Goal: Task Accomplishment & Management: Use online tool/utility

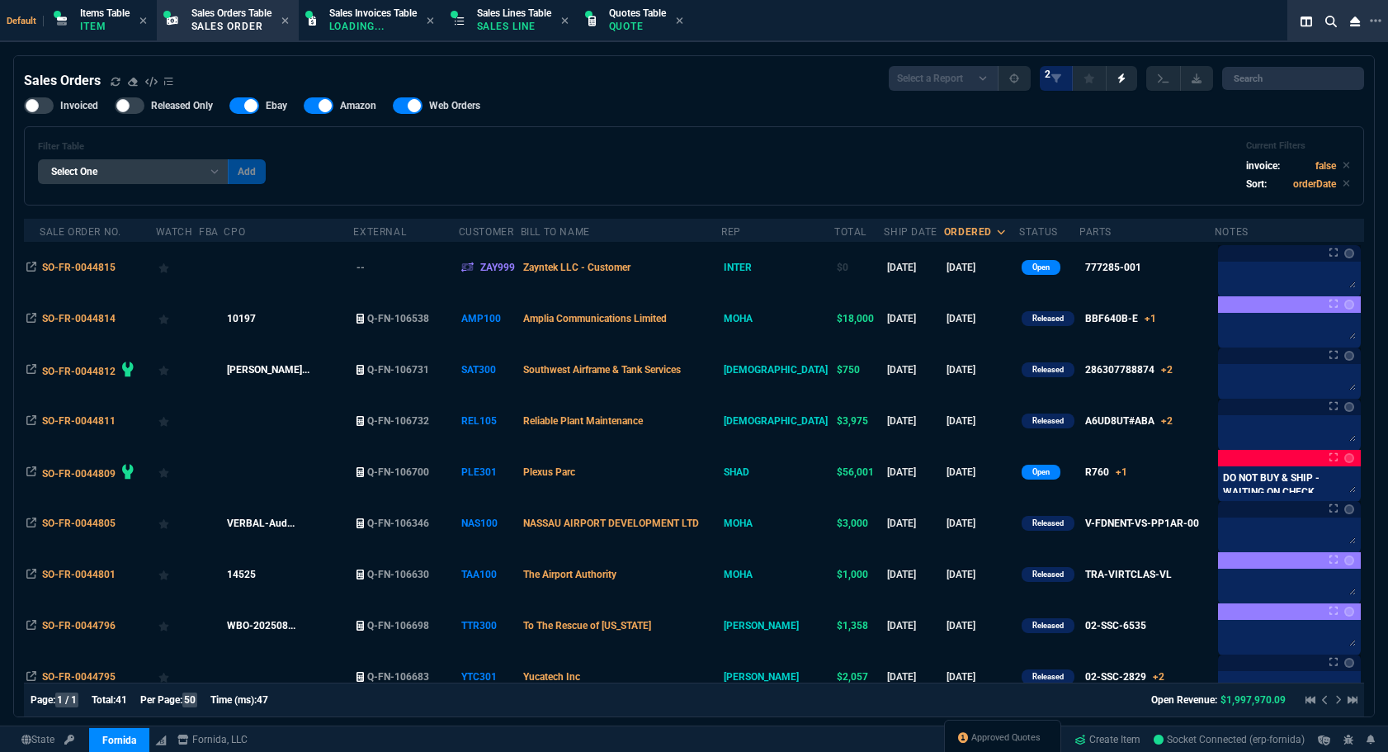
select select "12: [PERSON_NAME]"
select select
click at [982, 729] on div "Approved Quotes" at bounding box center [1002, 740] width 117 height 40
click at [982, 731] on span "Approved Quotes" at bounding box center [1006, 737] width 69 height 13
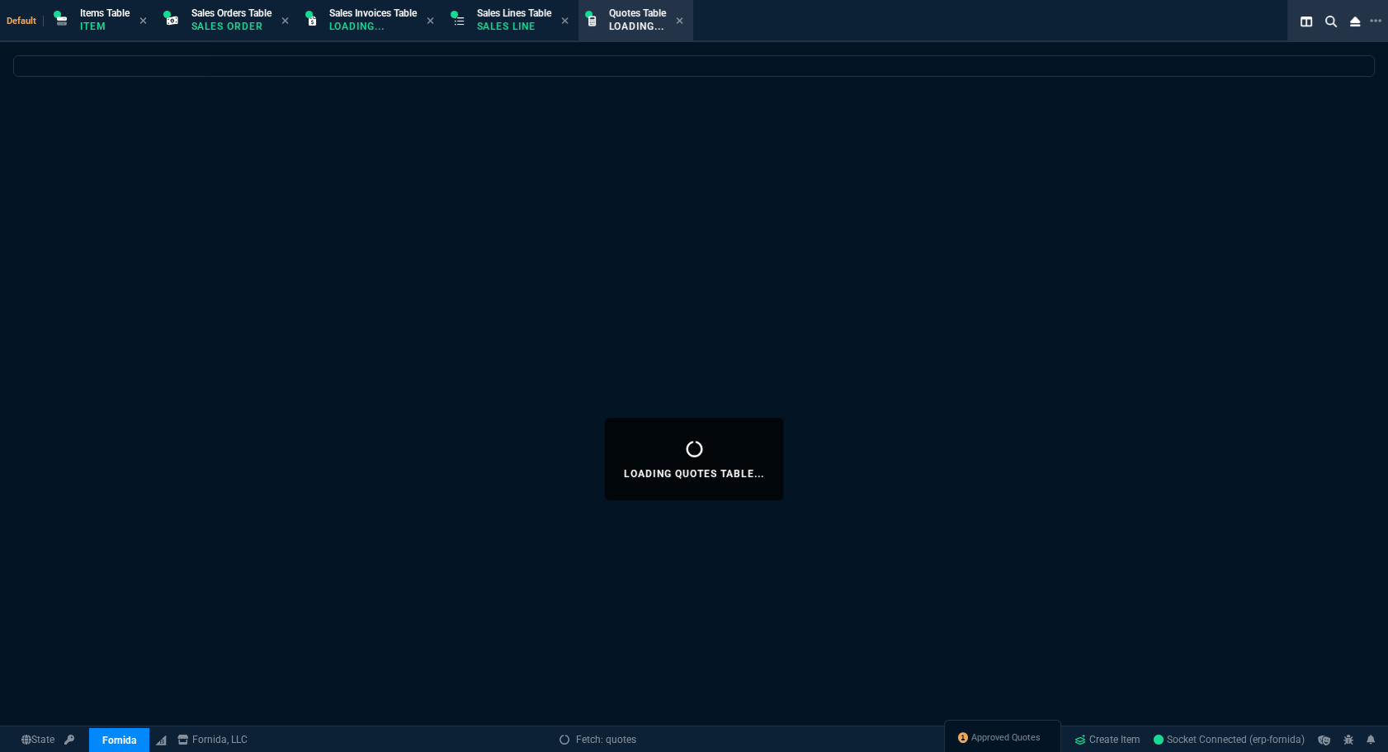
select select
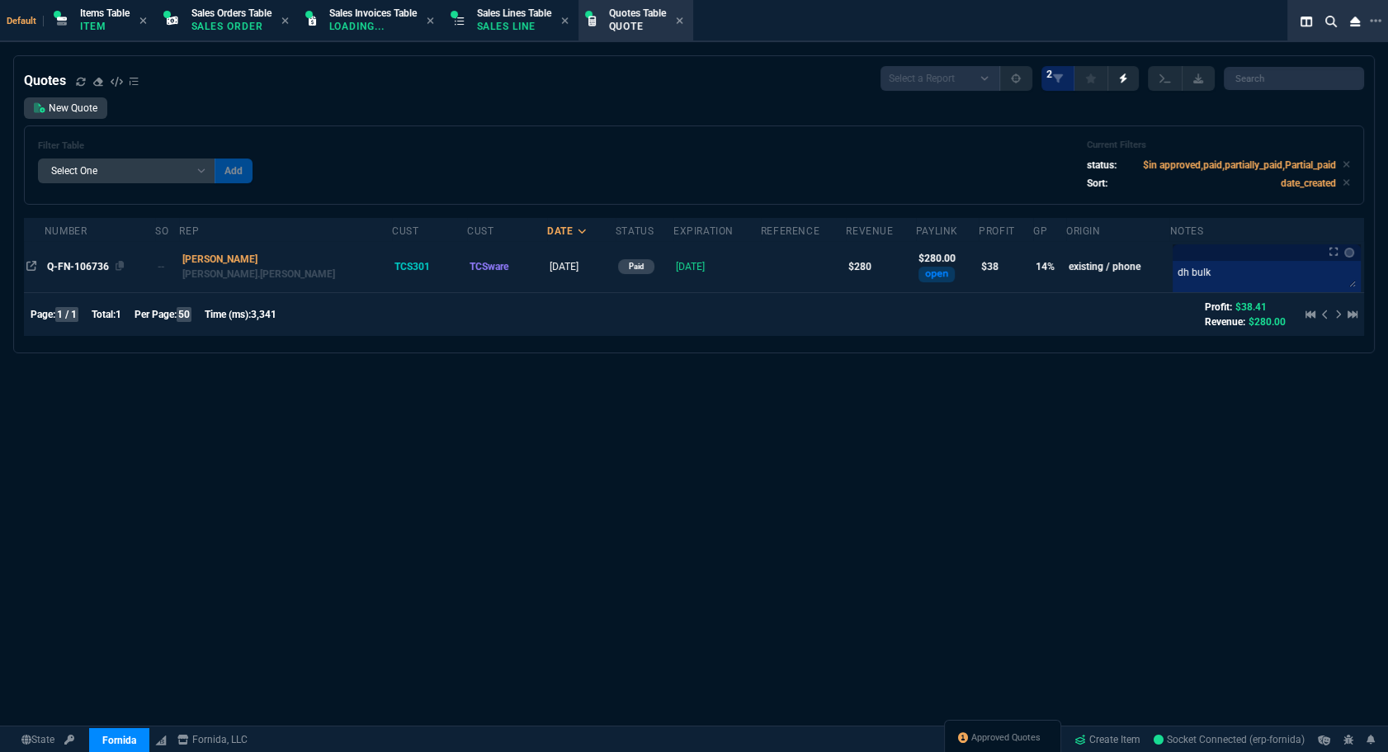
click at [97, 261] on span "Q-FN-106736" at bounding box center [78, 267] width 62 height 12
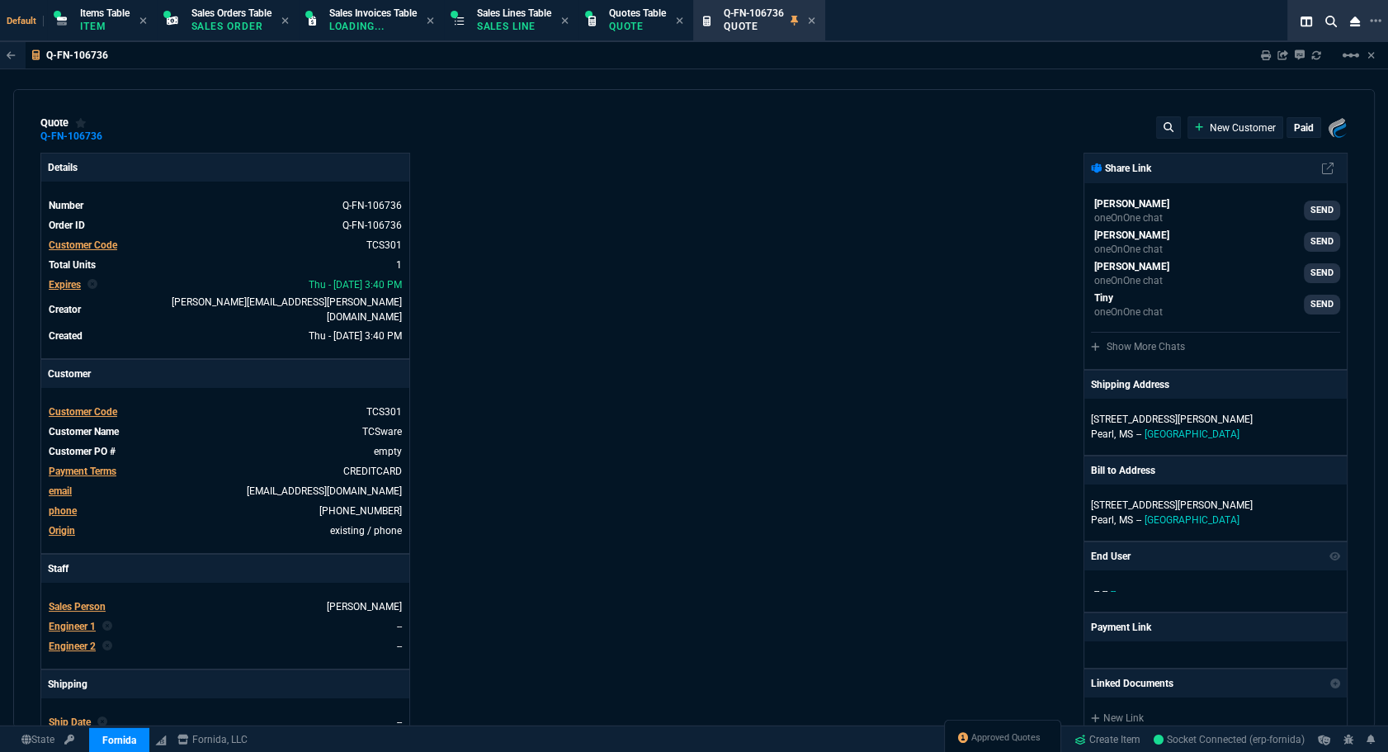
type input "18"
type input "51"
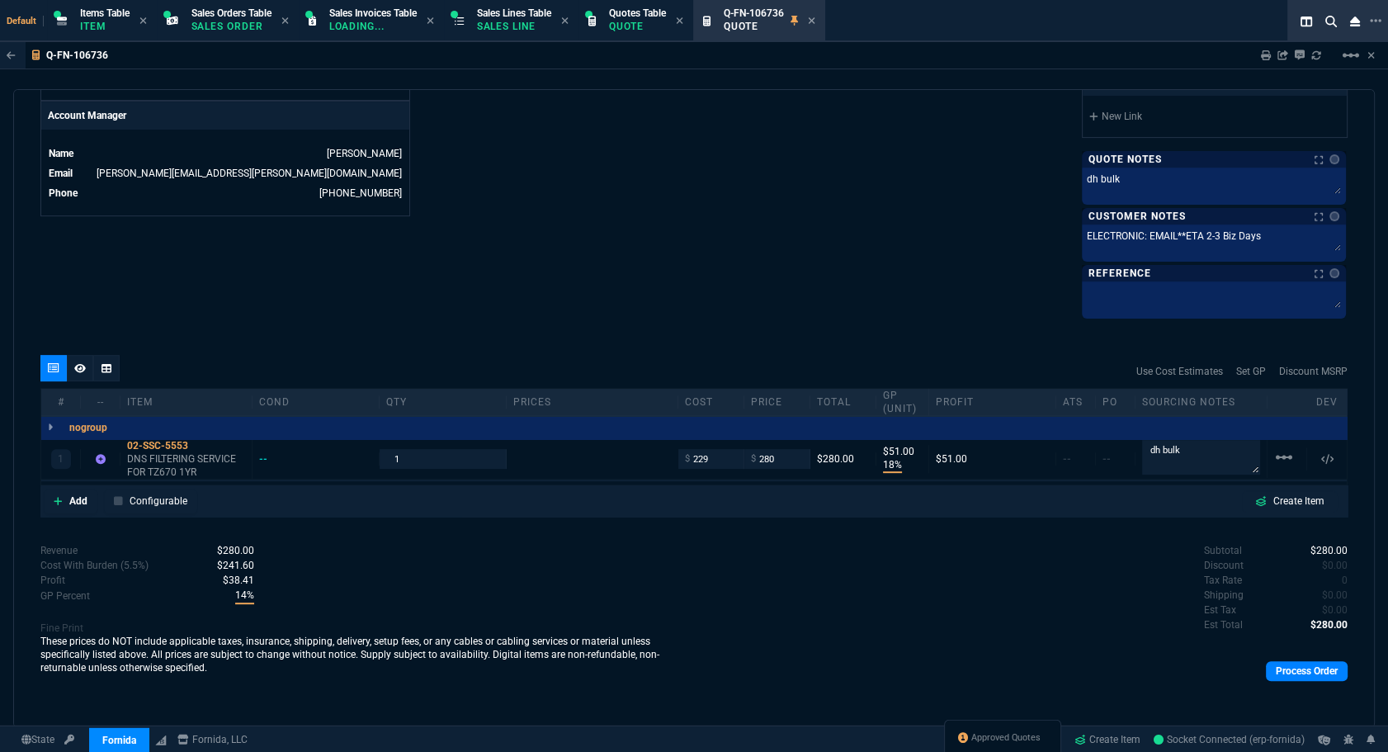
scroll to position [575, 0]
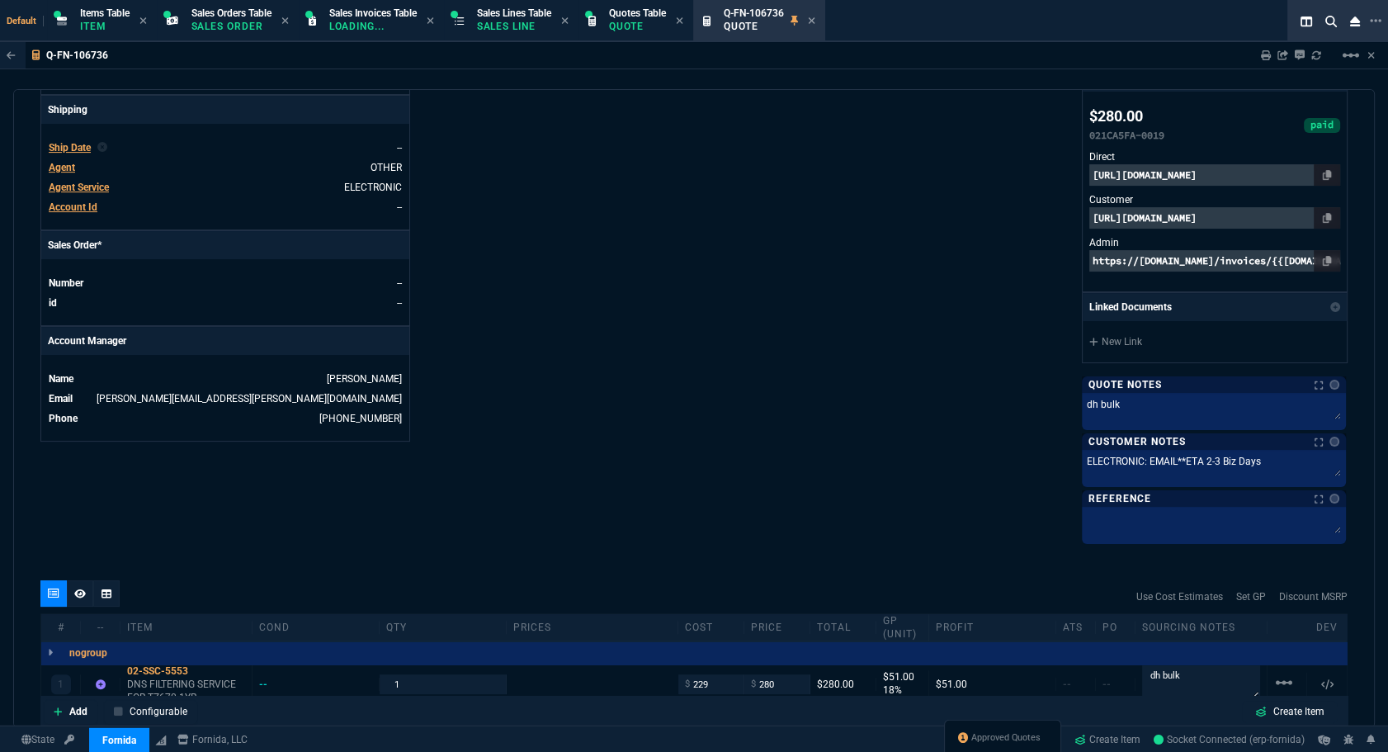
click at [75, 142] on span "Ship Date" at bounding box center [70, 148] width 42 height 12
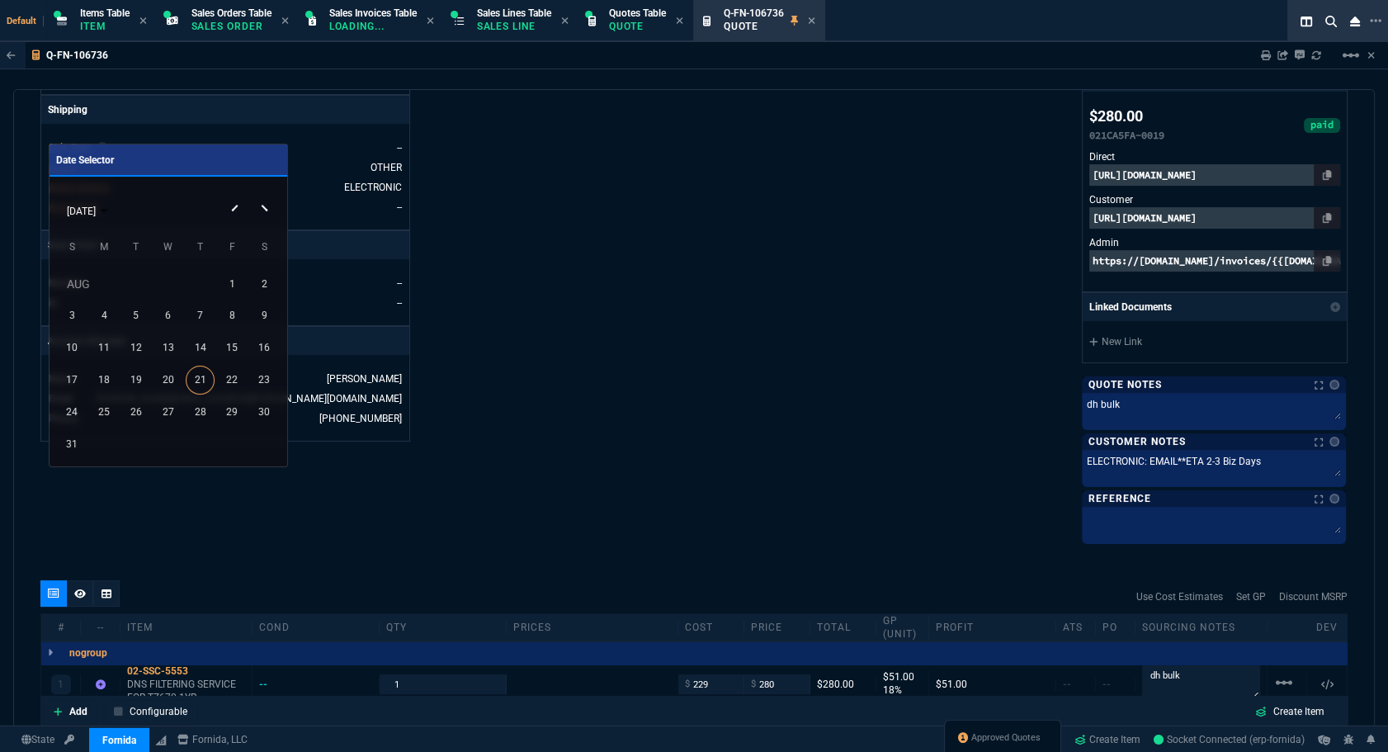
drag, startPoint x: 105, startPoint y: 409, endPoint x: 699, endPoint y: 471, distance: 597.5
click at [105, 408] on div "25" at bounding box center [104, 411] width 29 height 29
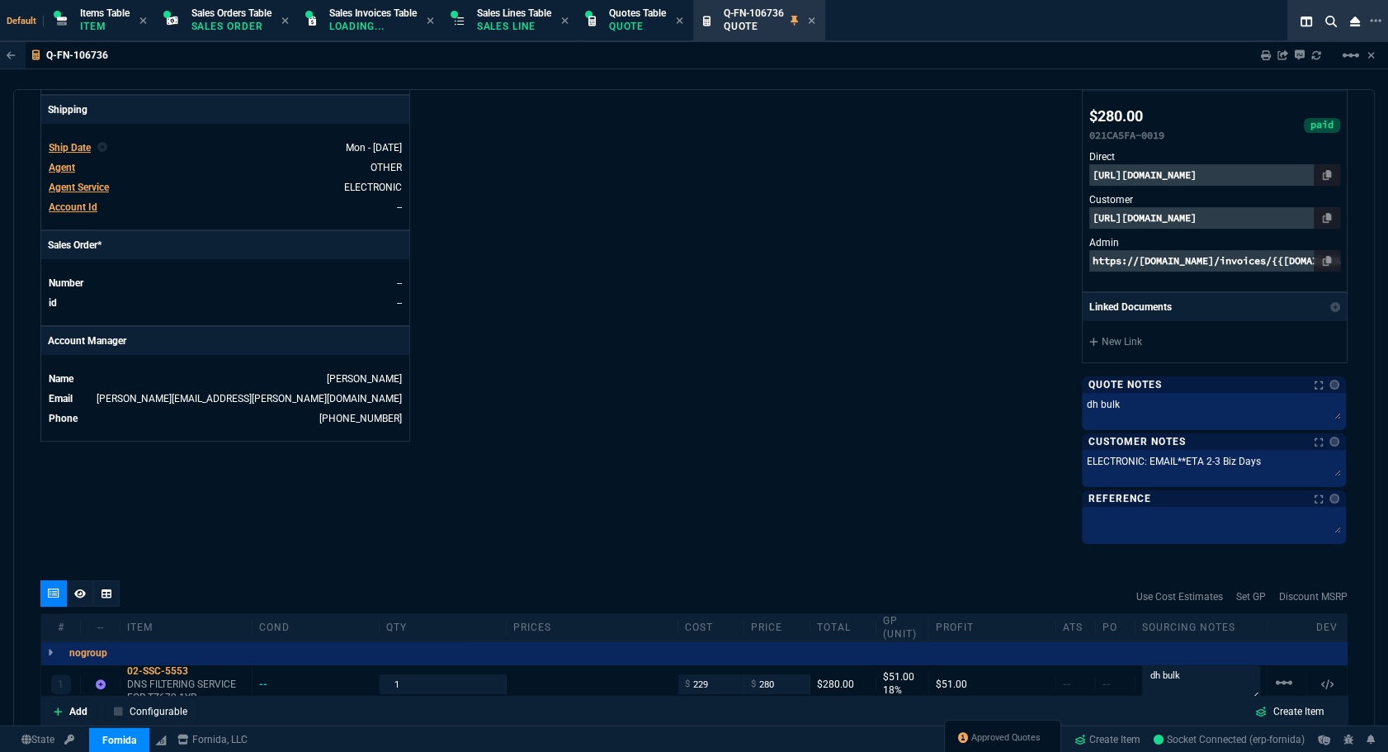
click at [699, 471] on div "Fornida, LLC [STREET_ADDRESS] Share Link [PERSON_NAME] oneOnOne chat SEND Seti …" at bounding box center [1021, 59] width 654 height 962
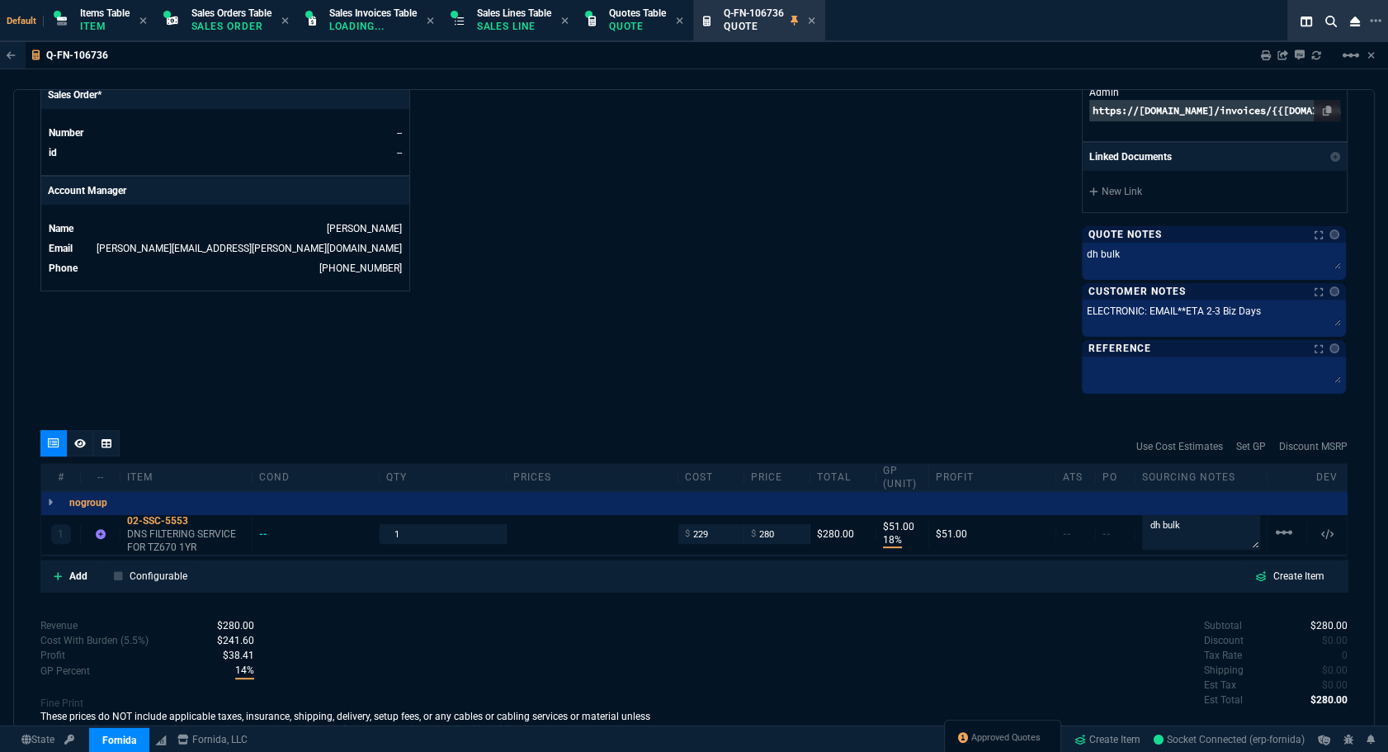
scroll to position [800, 0]
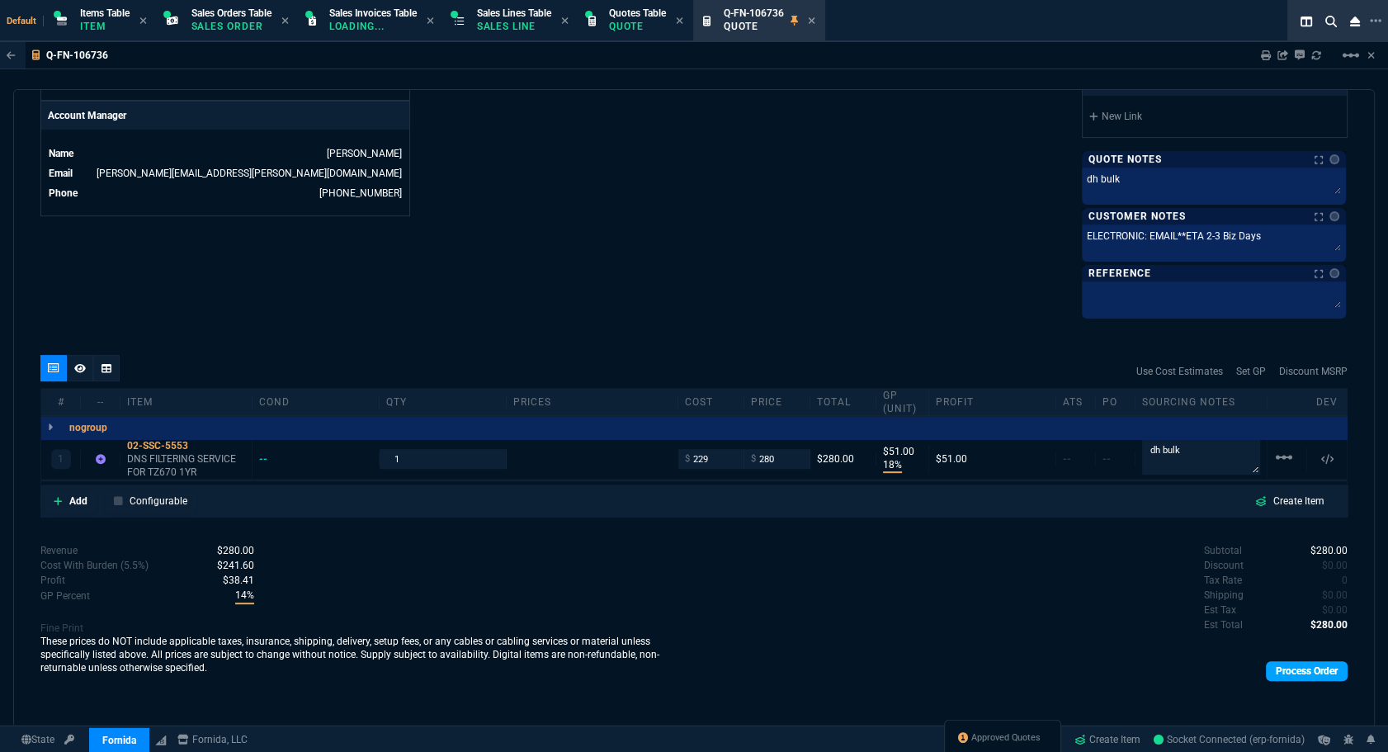
click at [1266, 675] on link "Process Order" at bounding box center [1307, 671] width 82 height 20
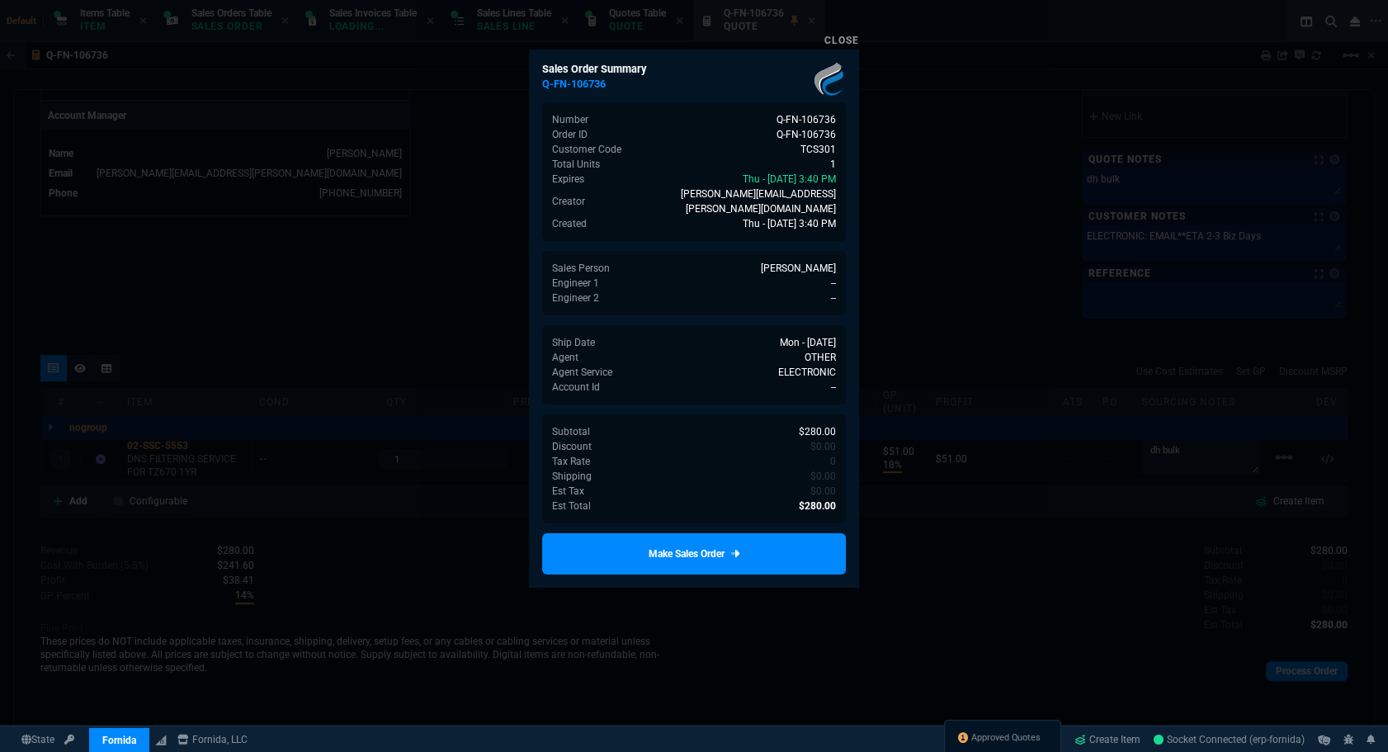
click at [1263, 674] on div at bounding box center [694, 376] width 1388 height 752
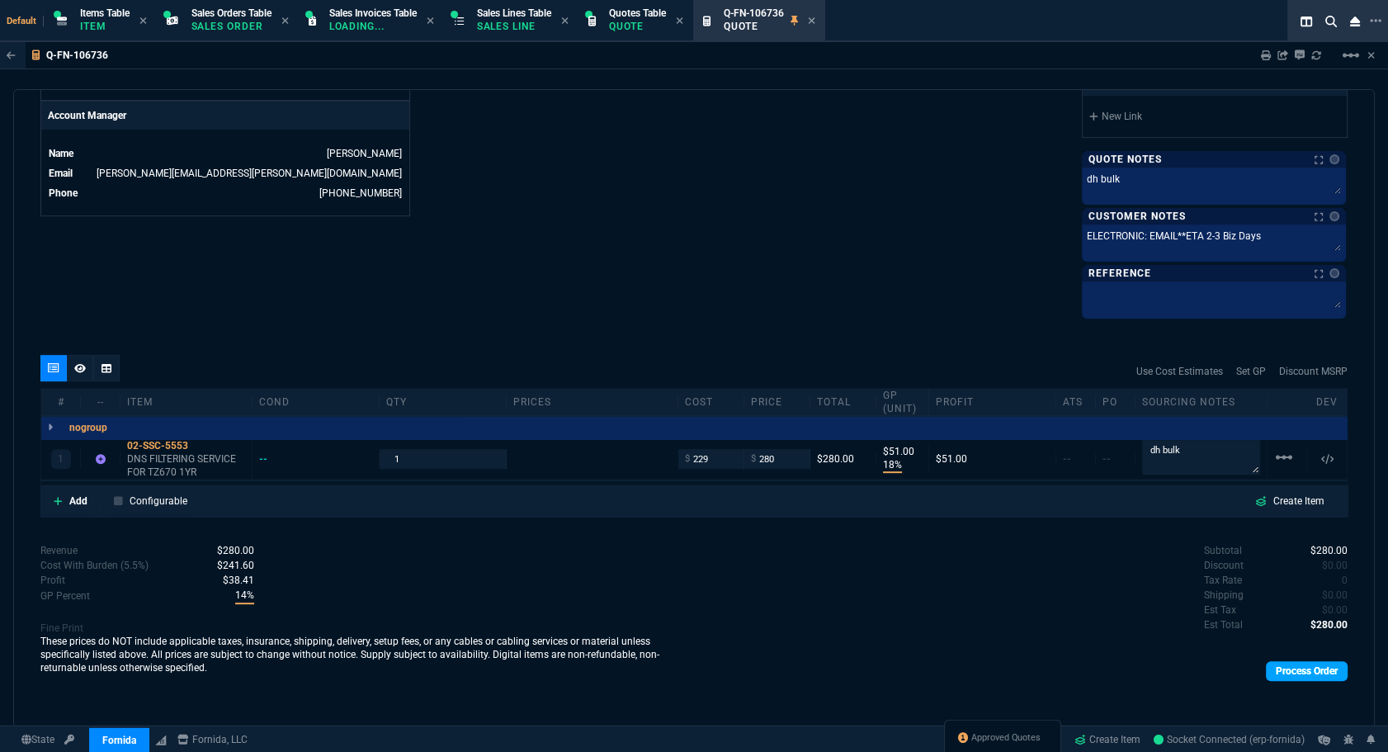
click at [1317, 669] on link "Process Order" at bounding box center [1307, 671] width 82 height 20
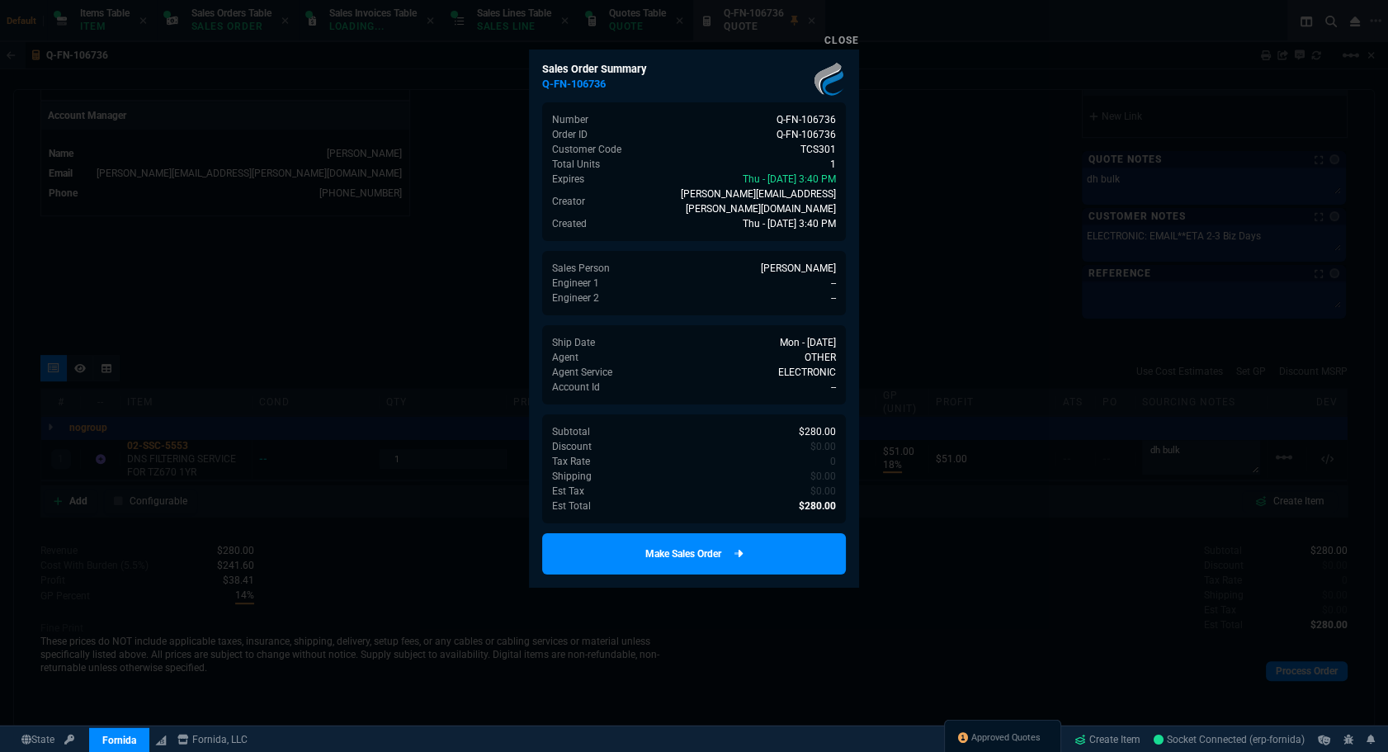
click at [750, 553] on link "Make Sales Order" at bounding box center [694, 553] width 304 height 41
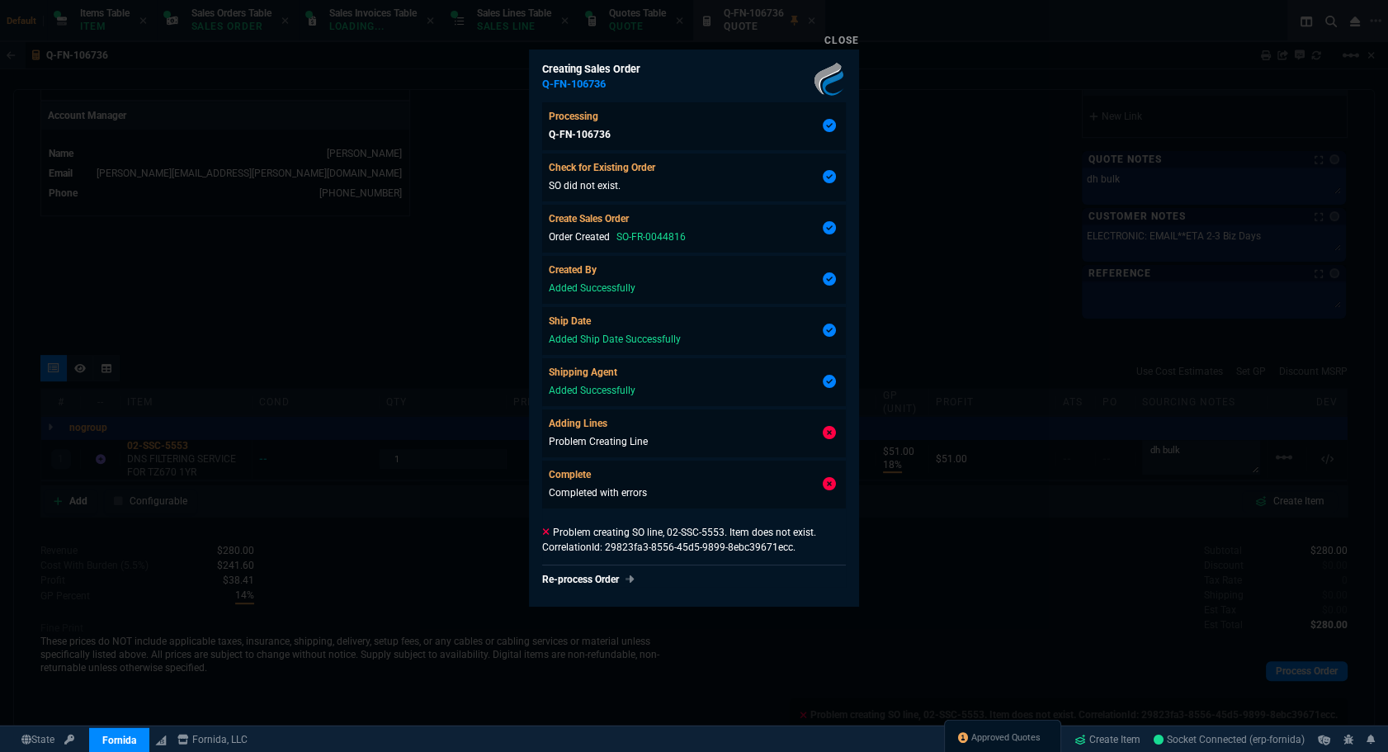
type input "18"
type input "51"
click at [957, 580] on div at bounding box center [694, 376] width 1388 height 752
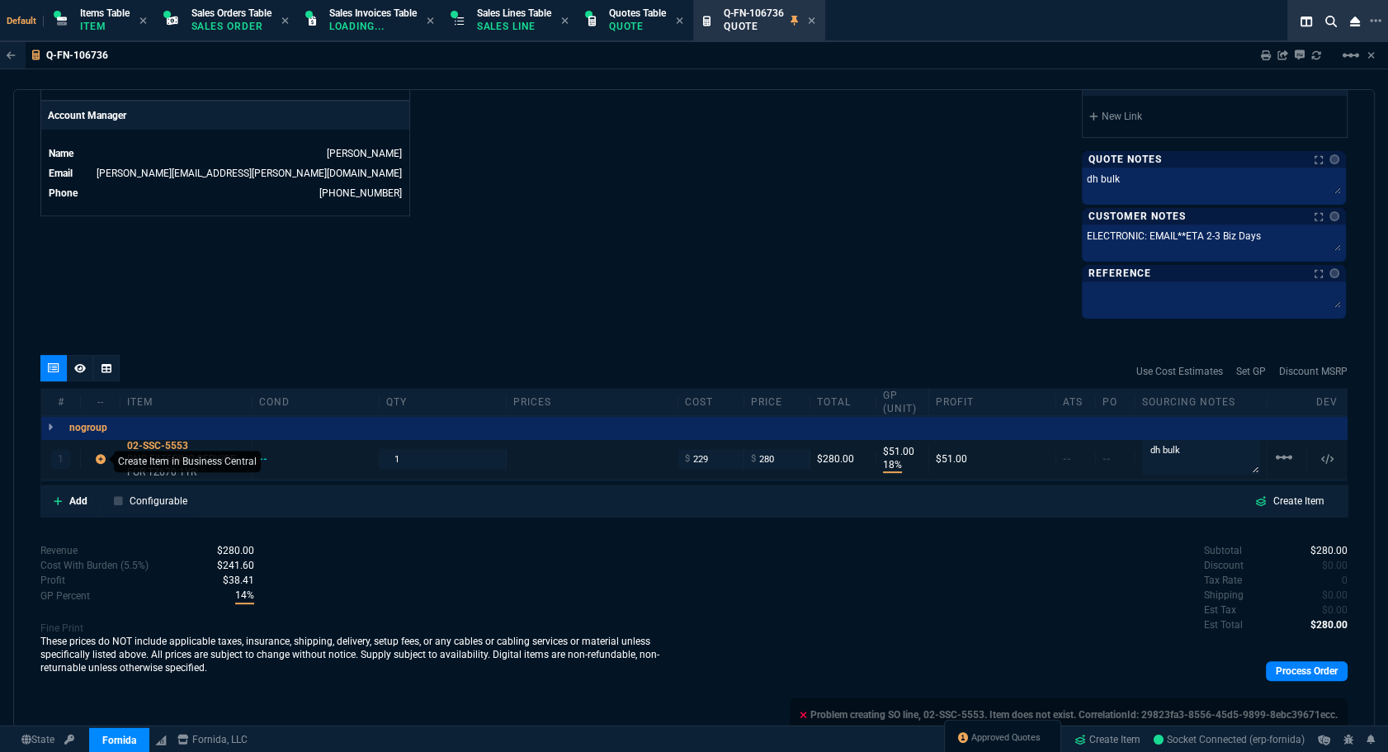
click at [99, 454] on icon at bounding box center [101, 459] width 10 height 10
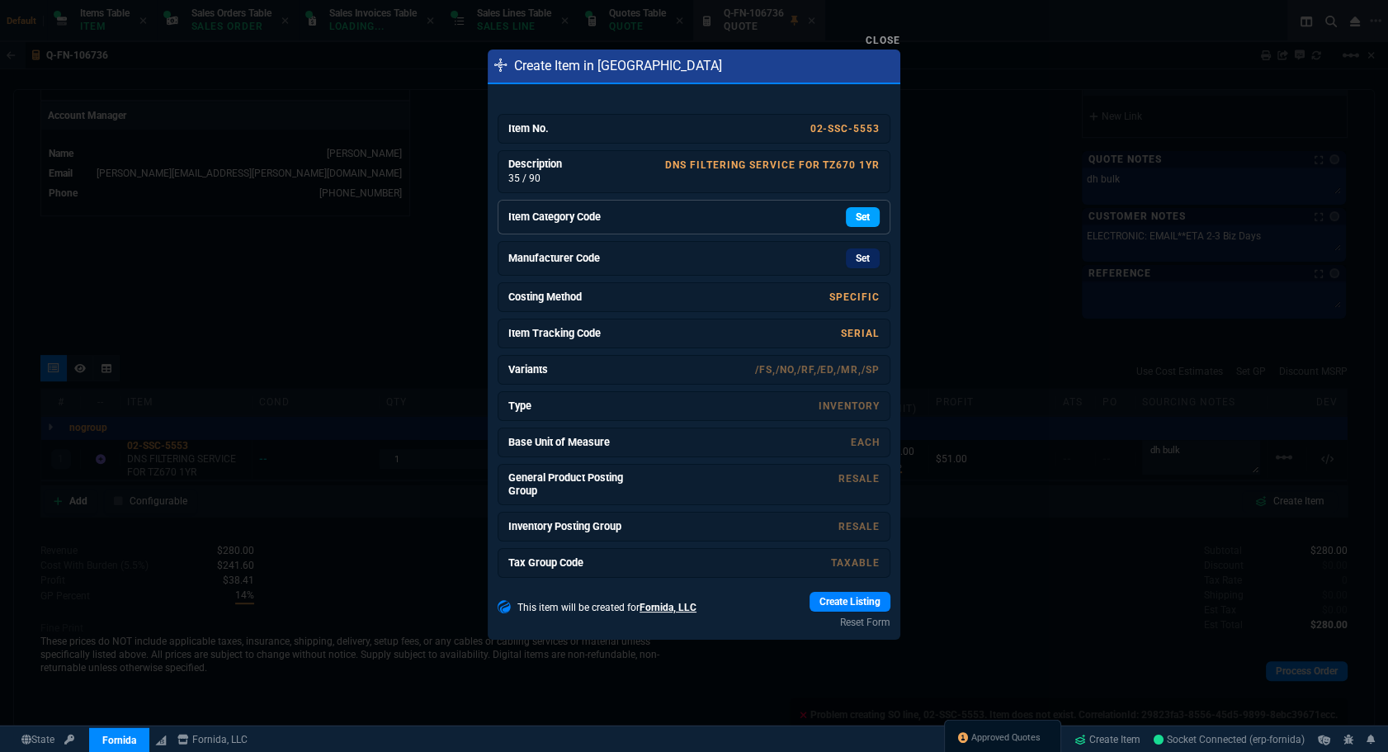
click at [853, 213] on link "Set" at bounding box center [863, 217] width 34 height 20
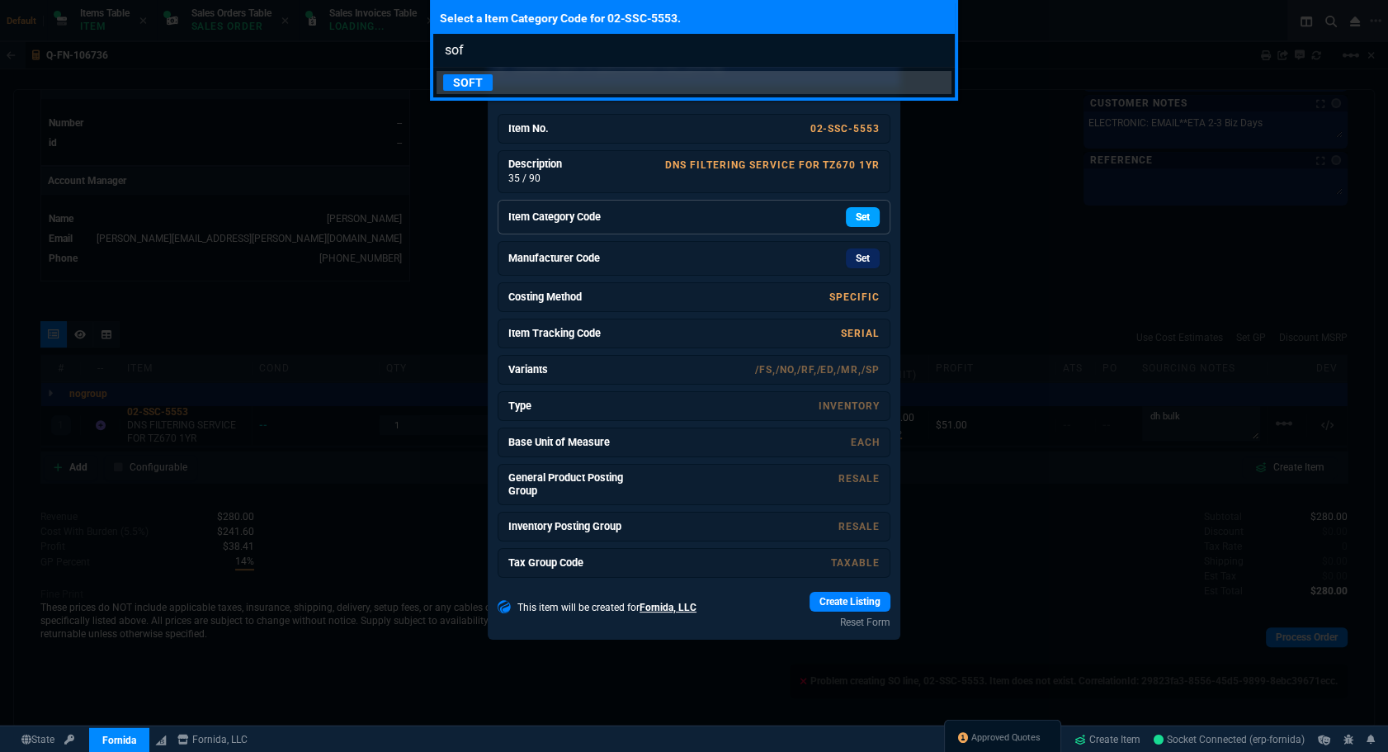
type input "soft"
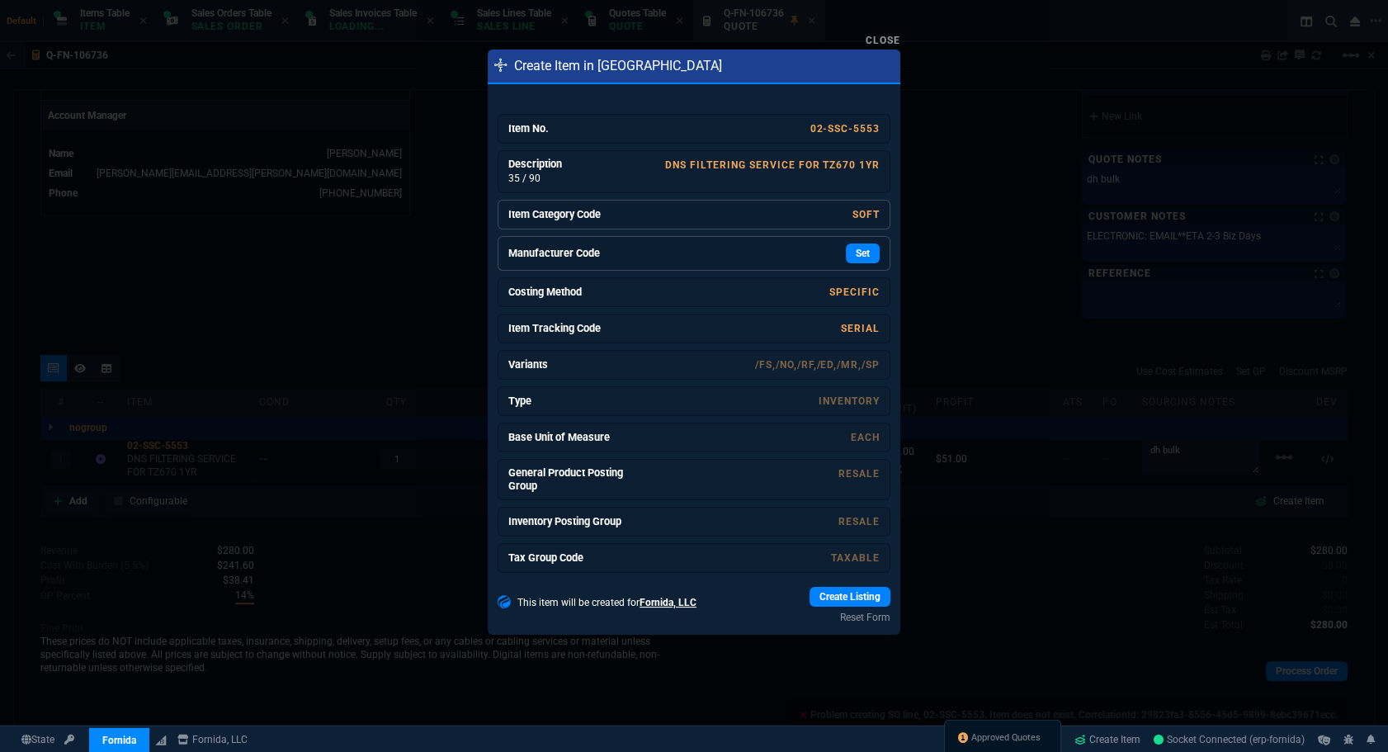
click at [833, 255] on div "Set" at bounding box center [756, 254] width 248 height 20
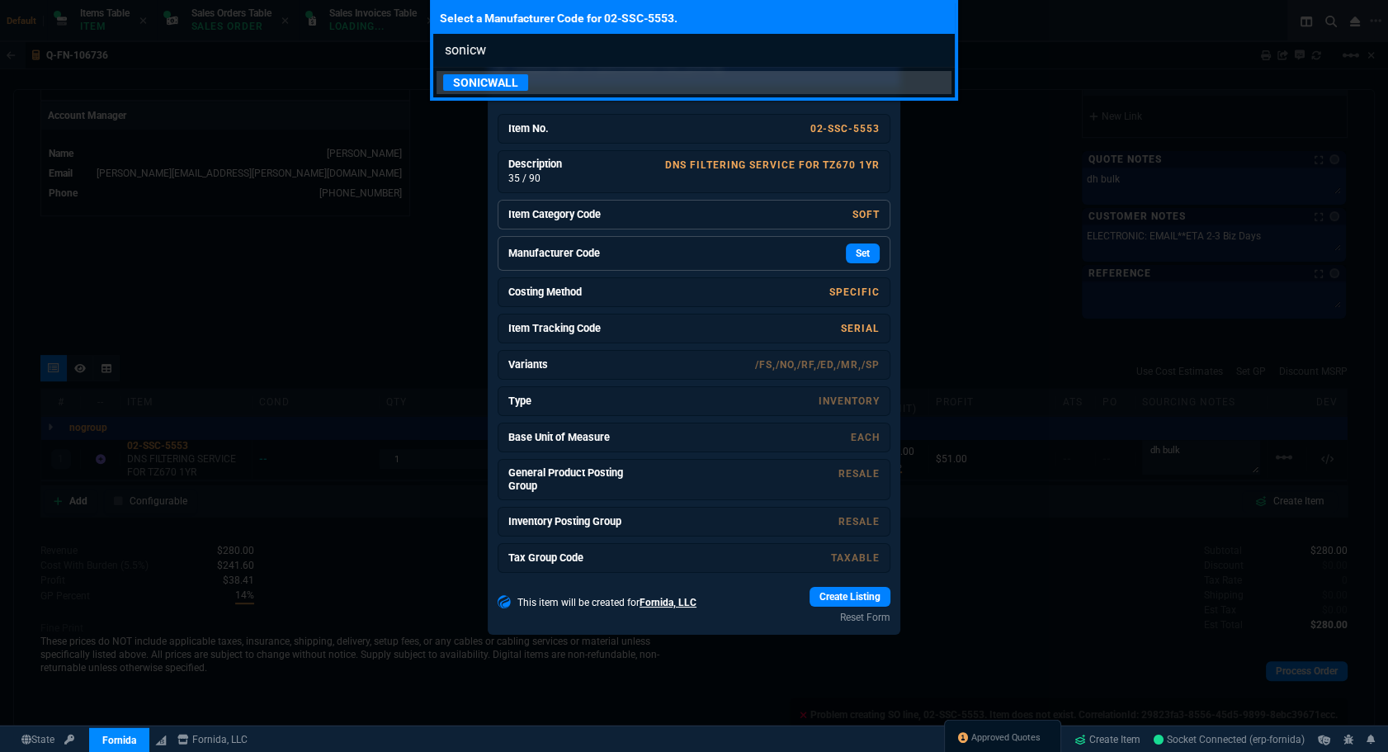
type input "sonicwa"
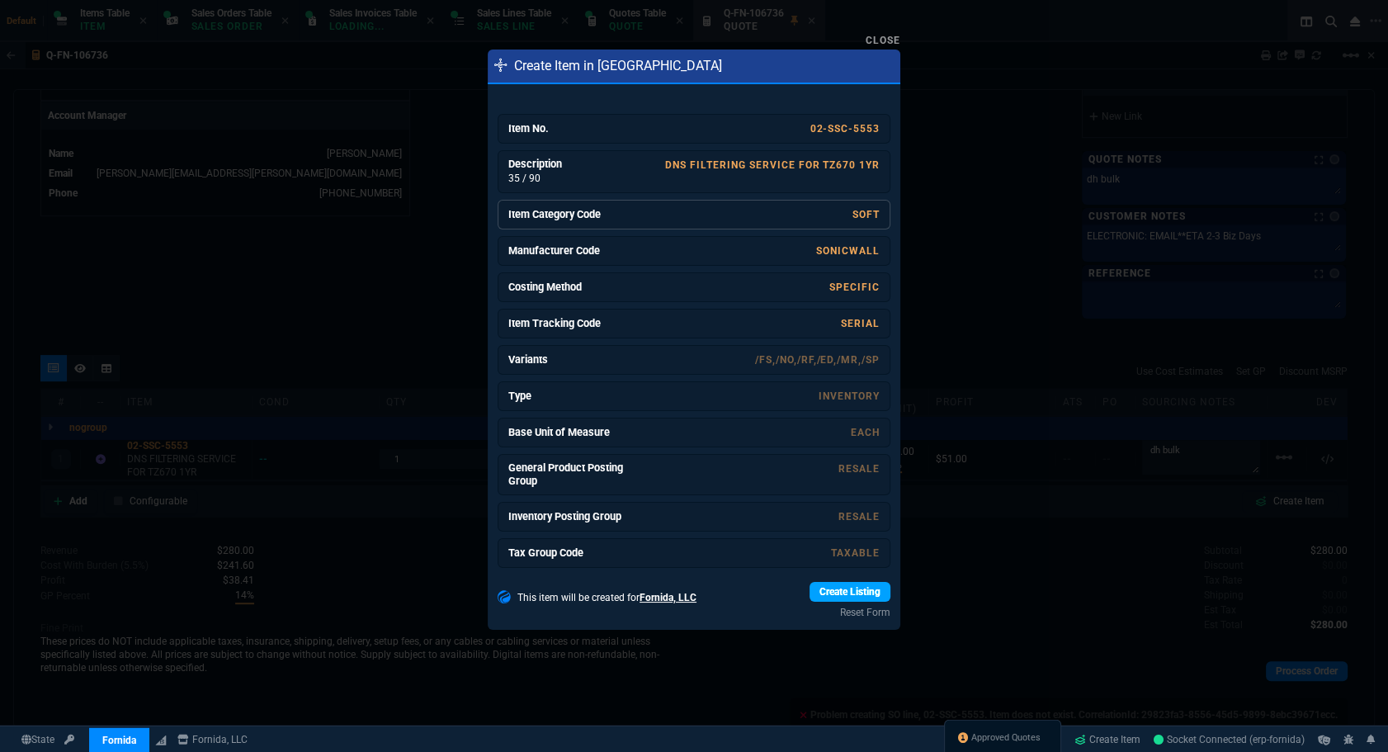
click at [810, 586] on link "Create Listing" at bounding box center [850, 592] width 81 height 20
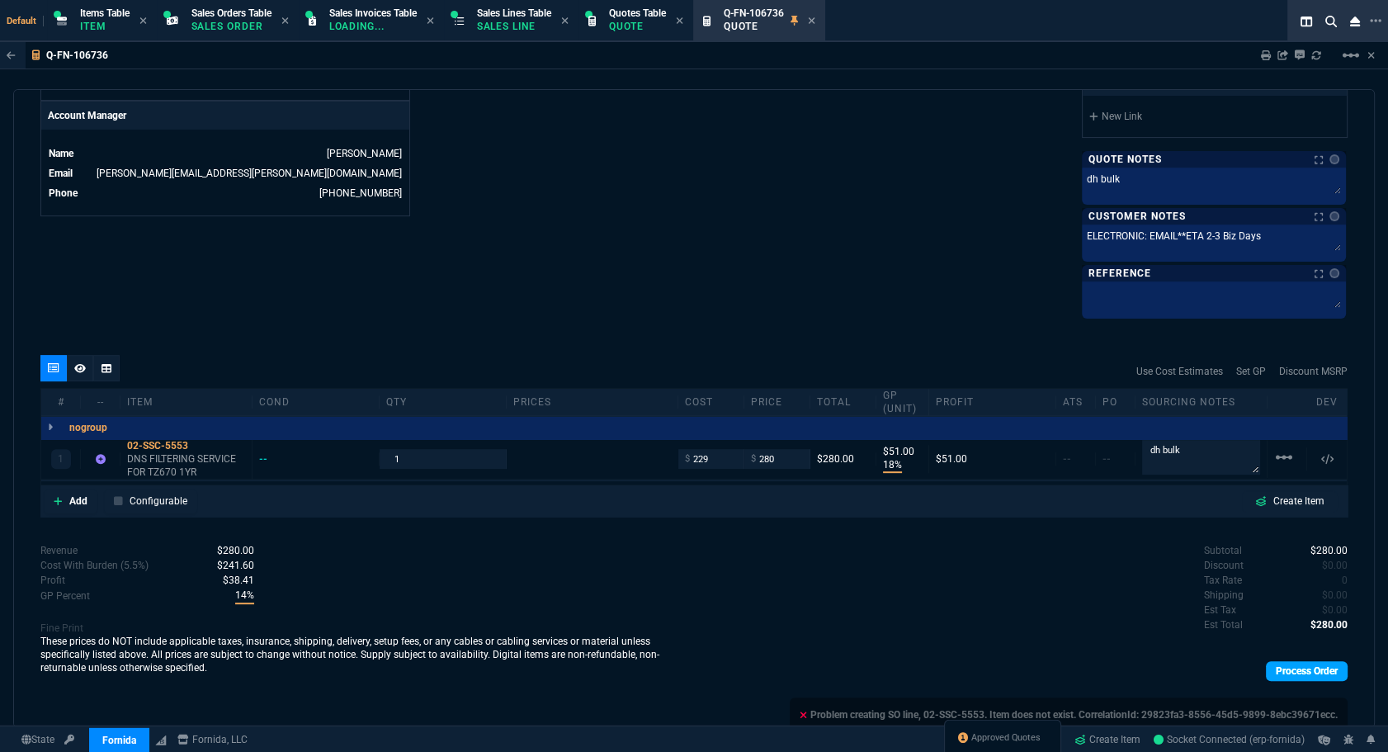
click at [1276, 666] on link "Process Order" at bounding box center [1307, 671] width 82 height 20
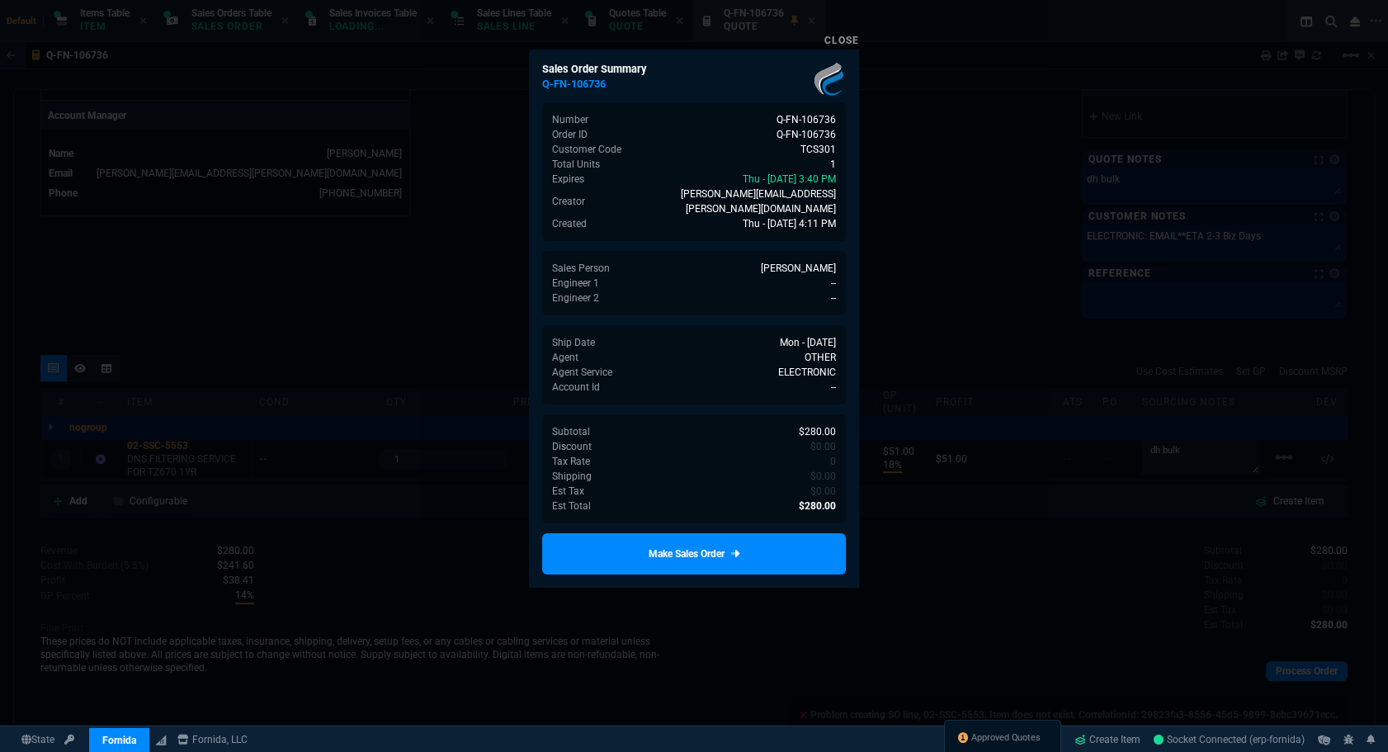
click at [793, 546] on link "Make Sales Order" at bounding box center [694, 553] width 304 height 41
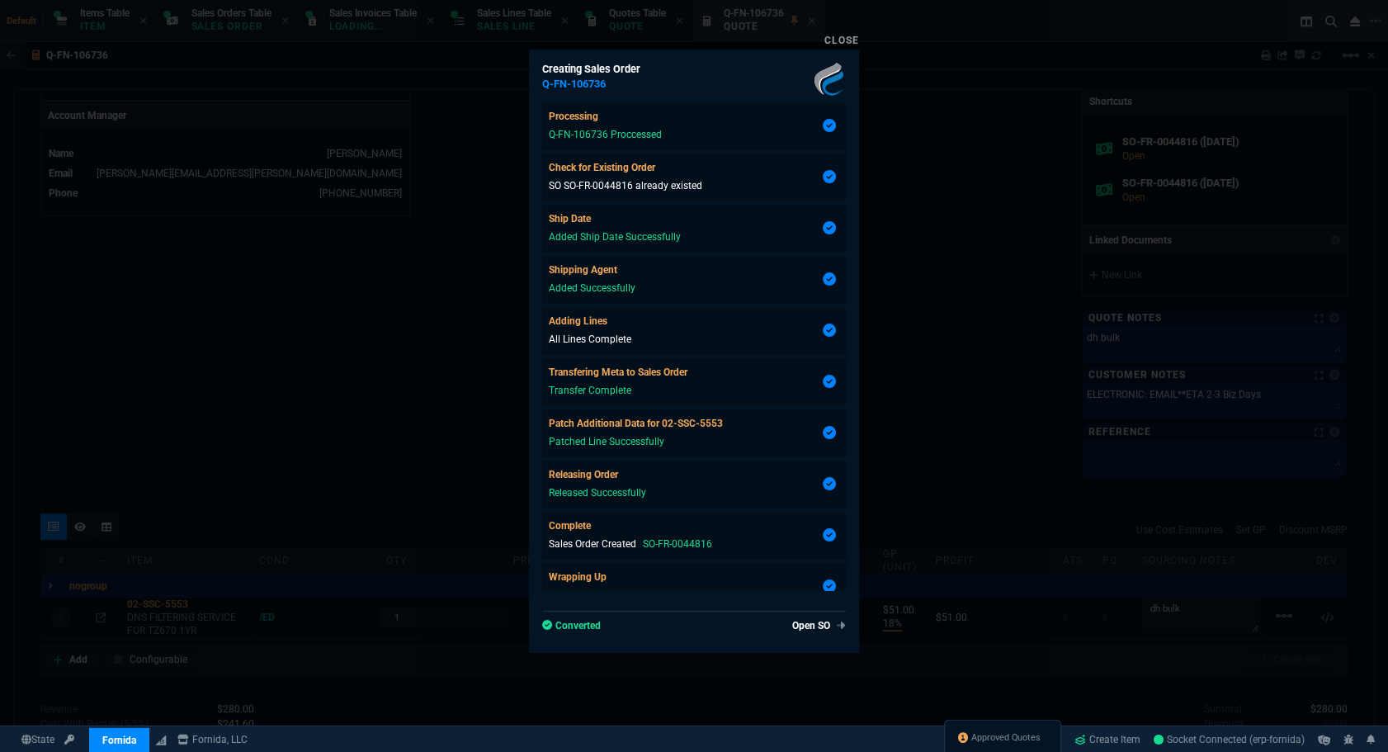
scroll to position [23, 0]
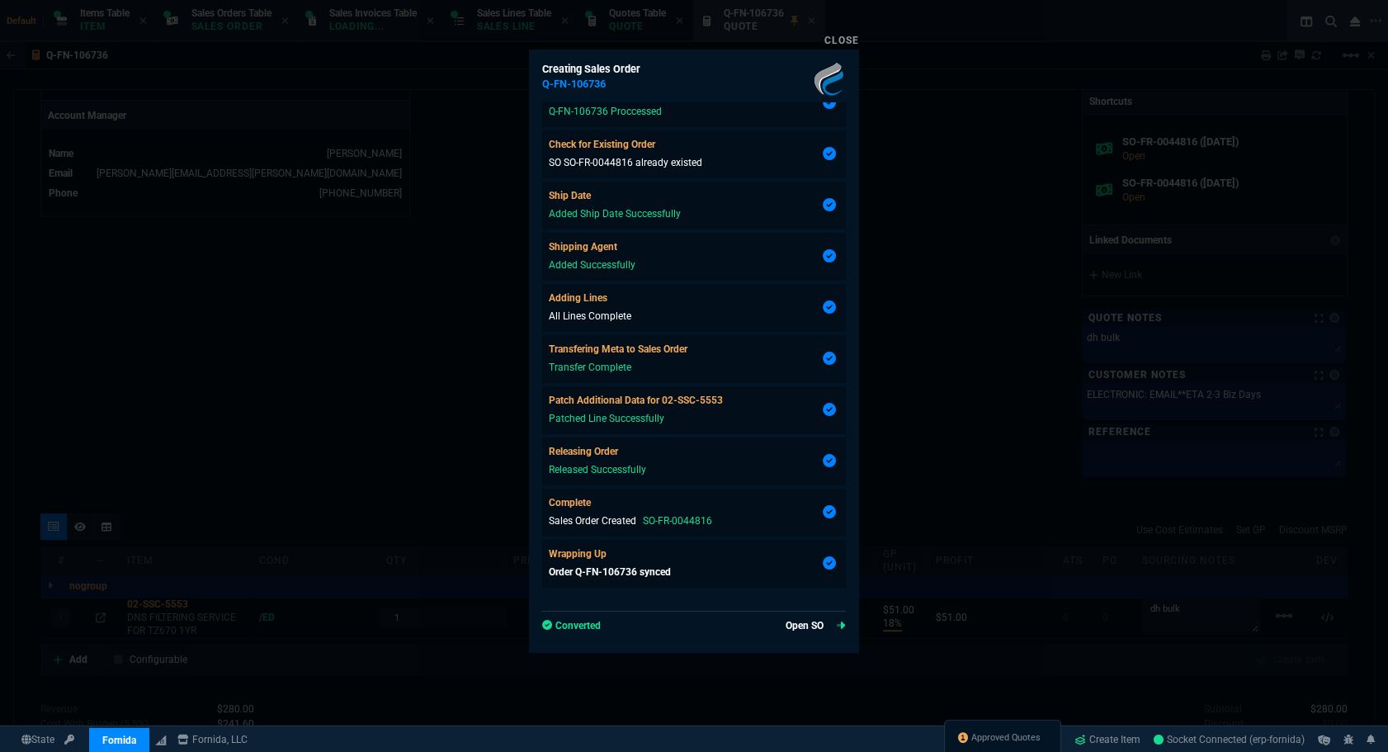
type input "18"
type input "51"
type input "391.6"
type input "28"
click at [814, 632] on link "Open SO" at bounding box center [816, 625] width 60 height 15
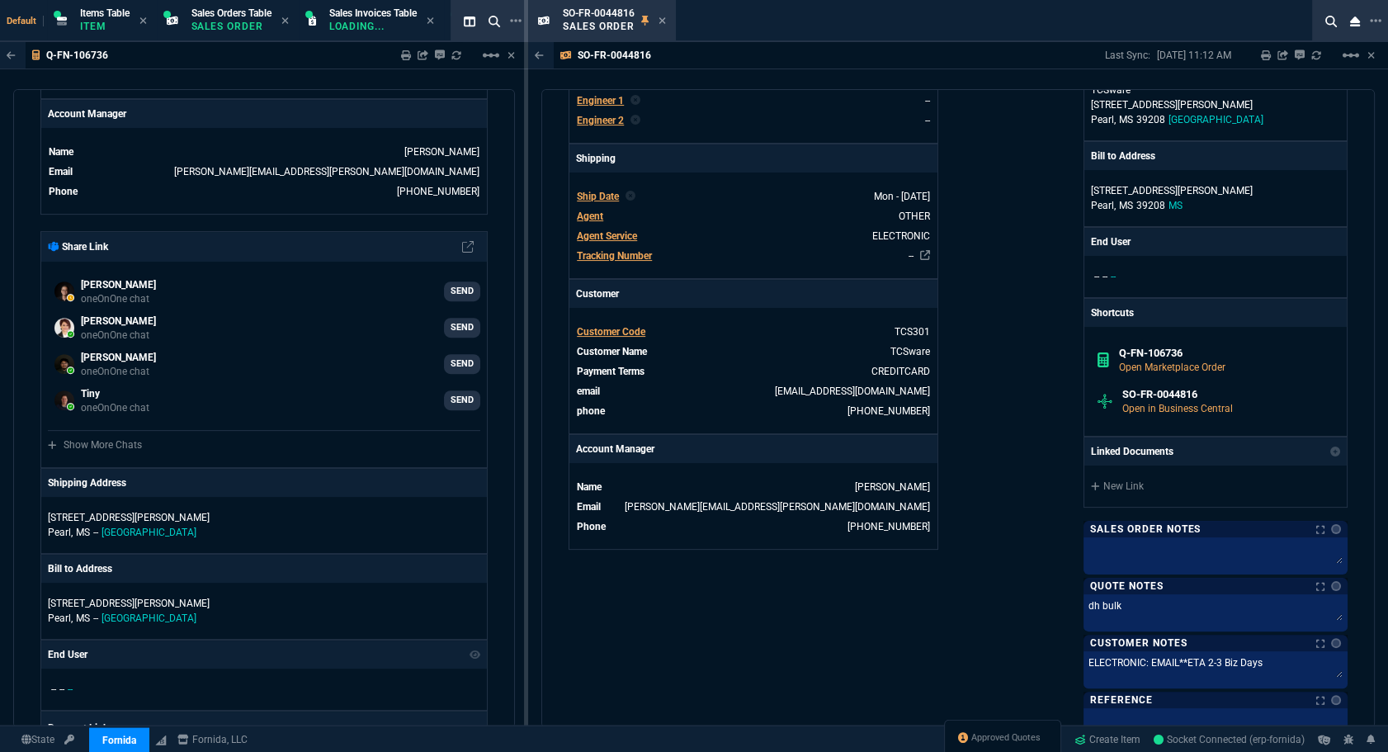
scroll to position [754, 0]
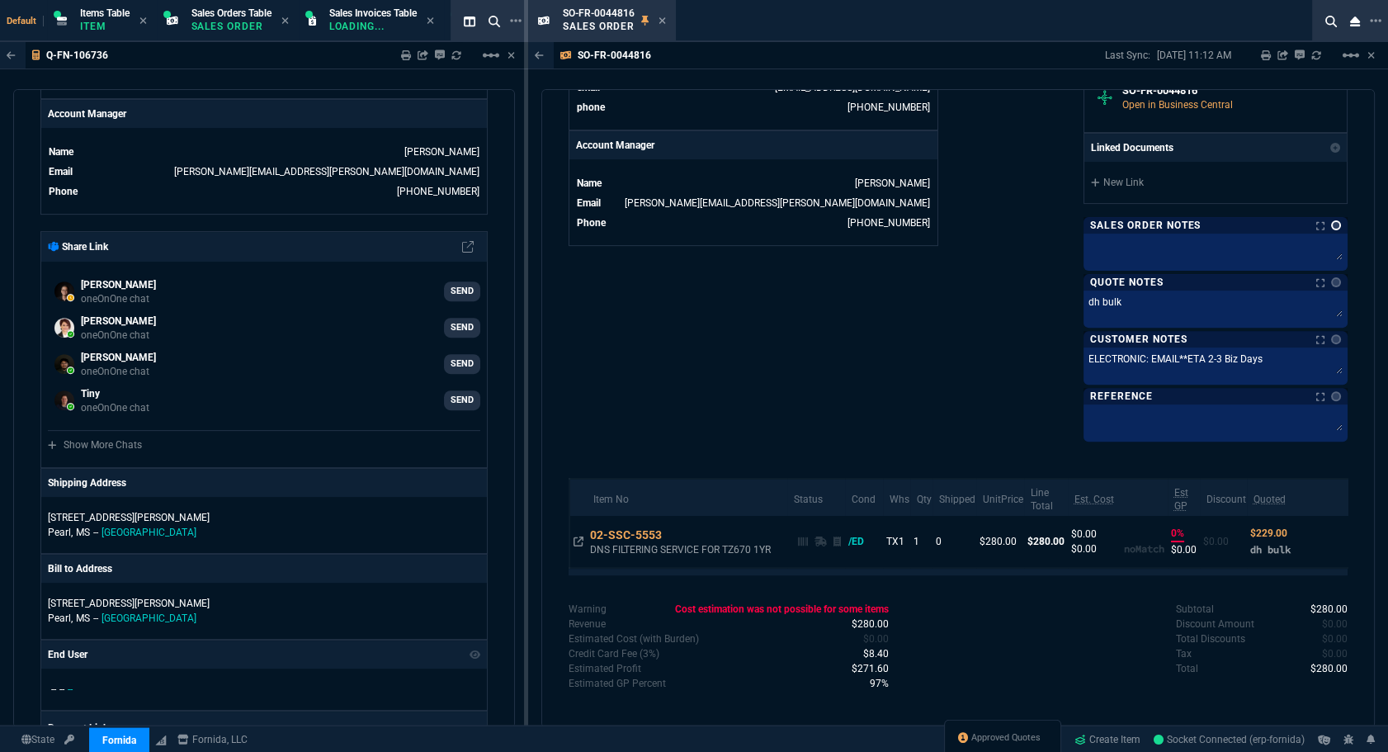
click at [1331, 223] on link at bounding box center [1336, 225] width 10 height 10
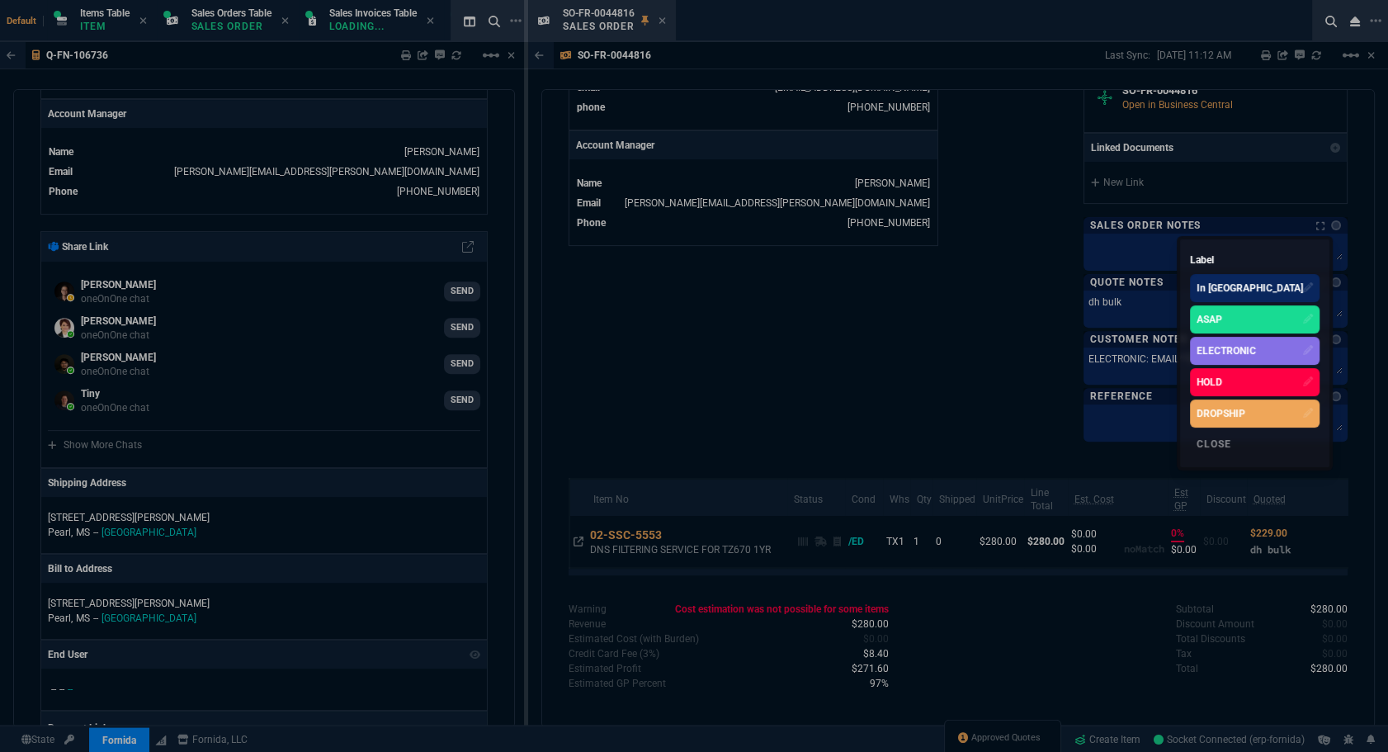
click at [1256, 350] on div "ELECTRONIC" at bounding box center [1226, 350] width 59 height 15
click at [688, 308] on div at bounding box center [694, 376] width 1388 height 752
